Goal: Information Seeking & Learning: Understand process/instructions

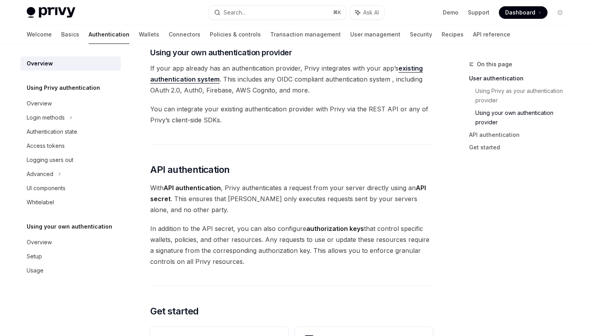
scroll to position [410, 0]
click at [404, 68] on link "existing authentication system" at bounding box center [286, 73] width 273 height 19
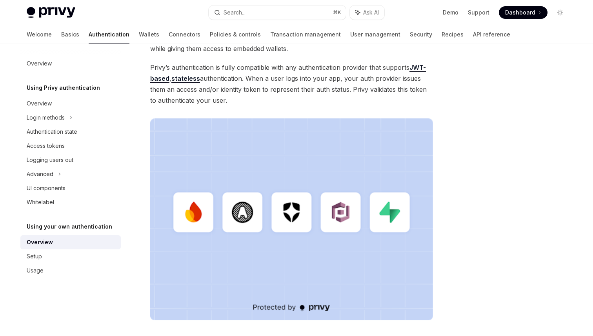
scroll to position [222, 0]
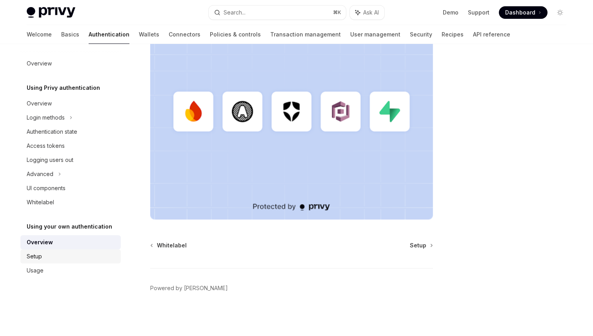
click at [49, 255] on div "Setup" at bounding box center [71, 256] width 89 height 9
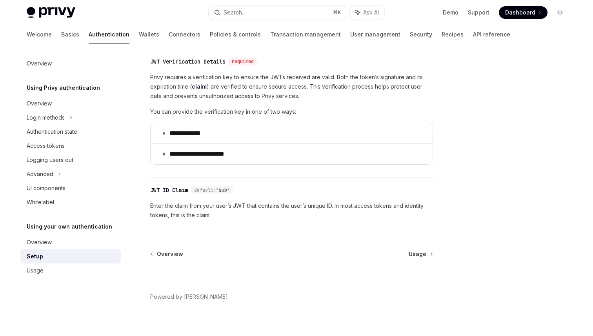
scroll to position [398, 0]
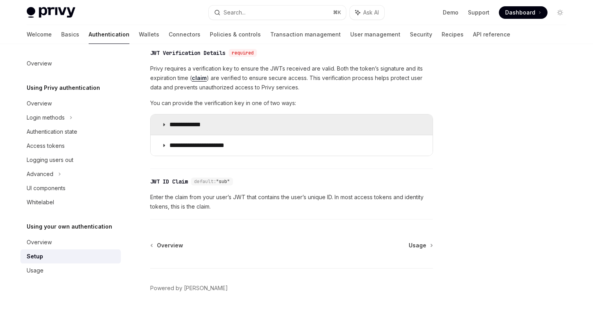
click at [160, 127] on summary "**********" at bounding box center [292, 125] width 282 height 20
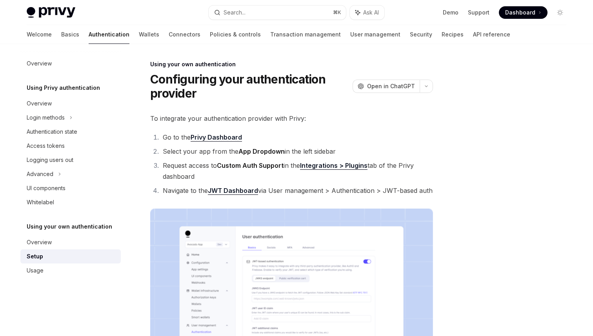
click at [272, 193] on li "Navigate to the JWT Dashboard via User management > Authentication > JWT-based …" at bounding box center [296, 190] width 273 height 11
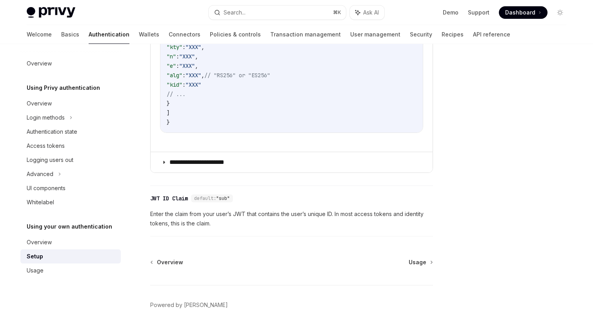
scroll to position [558, 0]
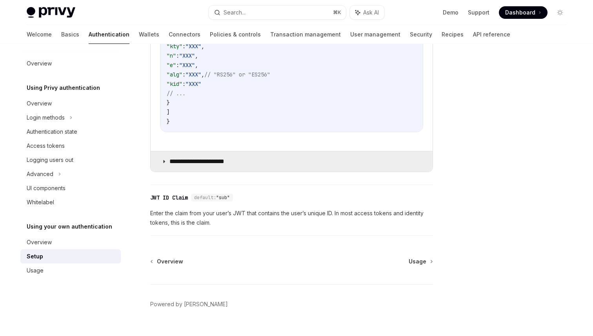
click at [222, 160] on p "**********" at bounding box center [202, 162] width 67 height 8
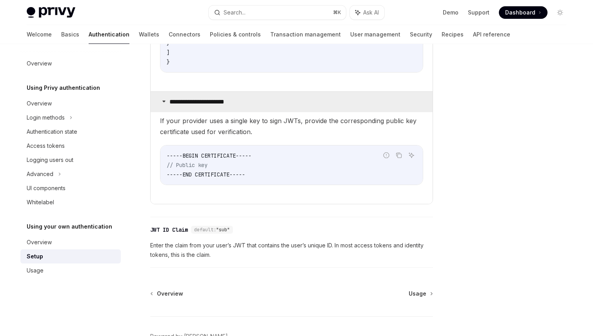
scroll to position [666, 0]
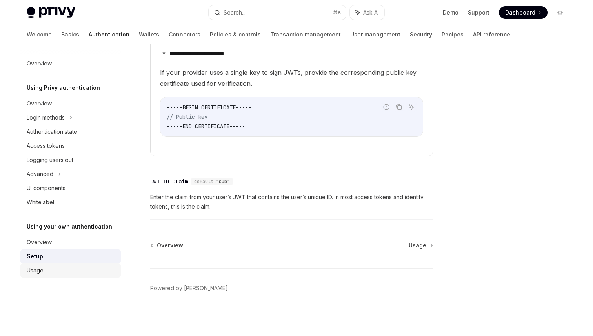
click at [63, 271] on div "Usage" at bounding box center [71, 270] width 89 height 9
type textarea "*"
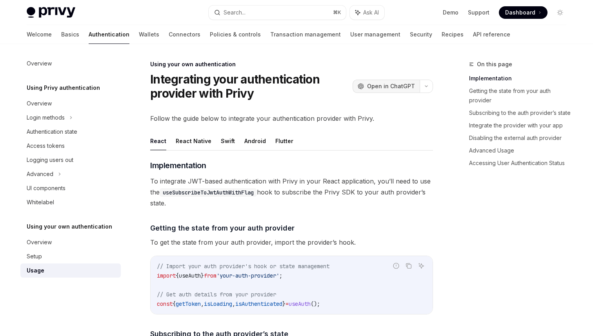
click at [410, 85] on span "Open in ChatGPT" at bounding box center [391, 86] width 48 height 8
